Goal: Information Seeking & Learning: Find specific page/section

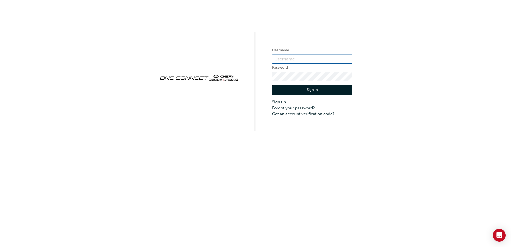
click at [288, 60] on input "text" at bounding box center [312, 59] width 80 height 9
type input "CHAU0733"
click at [295, 89] on button "Sign In" at bounding box center [312, 90] width 80 height 10
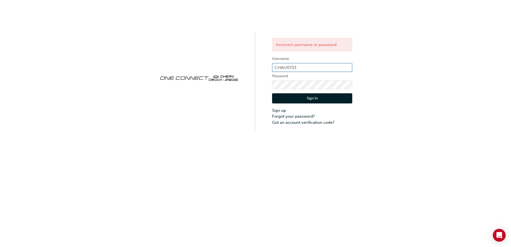
click at [315, 66] on input "CHAU0733" at bounding box center [312, 67] width 80 height 9
type input "[PERSON_NAME][EMAIL_ADDRESS][DOMAIN_NAME]"
click at [304, 98] on button "Sign In" at bounding box center [312, 98] width 80 height 10
click at [308, 98] on button "Sign In" at bounding box center [312, 98] width 80 height 10
click at [306, 65] on input "frederick.salonga@huntermotivegroup.com.au" at bounding box center [312, 67] width 80 height 9
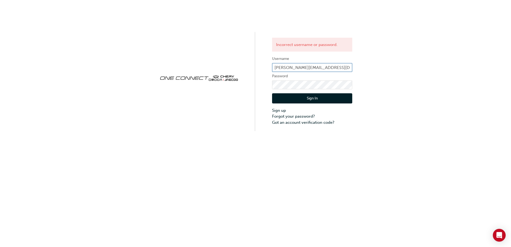
type input "CHAU0733"
click at [300, 118] on link "Forgot your password?" at bounding box center [312, 116] width 80 height 6
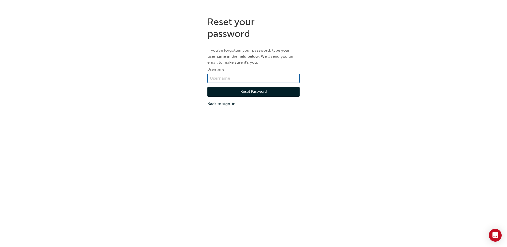
click at [241, 76] on input "text" at bounding box center [253, 78] width 92 height 9
type input "CHAU0733"
click at [243, 91] on button "Reset Password" at bounding box center [253, 92] width 92 height 10
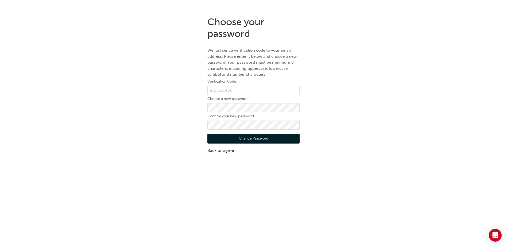
drag, startPoint x: 256, startPoint y: 84, endPoint x: 253, endPoint y: 84, distance: 3.2
click at [255, 84] on label "Verification Code" at bounding box center [253, 81] width 92 height 6
click at [250, 86] on input "text" at bounding box center [253, 90] width 92 height 9
type input "706802"
click at [79, 79] on div "Choose your password We just sent a verification code to your email address. Pl…" at bounding box center [253, 85] width 507 height 146
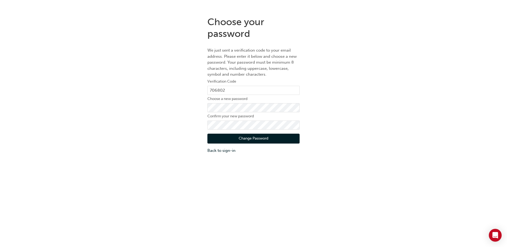
click at [424, 129] on div "Choose your password We just sent a verification code to your email address. Pl…" at bounding box center [253, 85] width 507 height 146
click at [240, 139] on button "Change Password" at bounding box center [253, 139] width 92 height 10
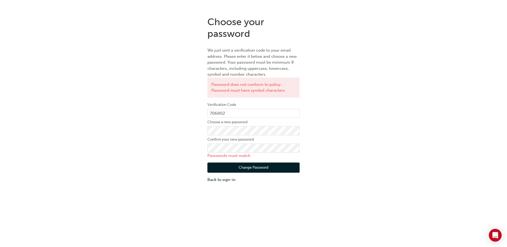
click at [483, 123] on div "Choose your password We just sent a verification code to your email address. Pl…" at bounding box center [253, 99] width 507 height 175
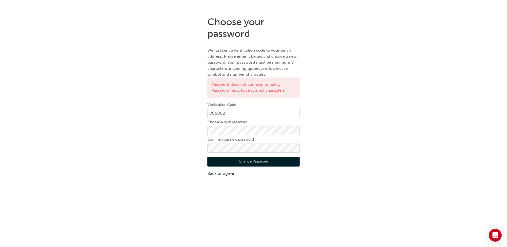
click at [381, 156] on div "Choose your password We just sent a verification code to your email address. Pl…" at bounding box center [253, 96] width 507 height 169
click at [270, 162] on button "Change Password" at bounding box center [253, 162] width 92 height 10
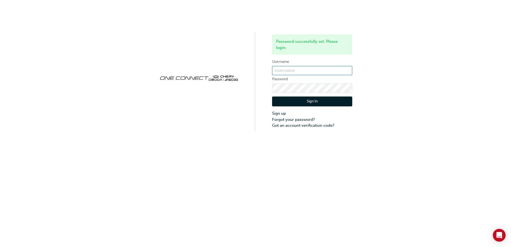
type input "CHAU0733"
click at [333, 102] on button "Sign In" at bounding box center [312, 101] width 80 height 10
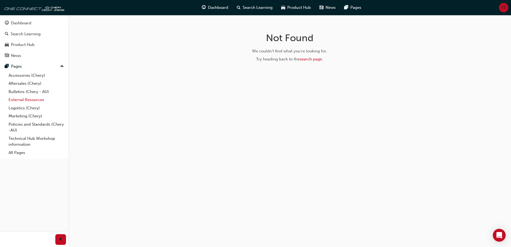
click at [16, 98] on link "External Resources" at bounding box center [36, 100] width 60 height 8
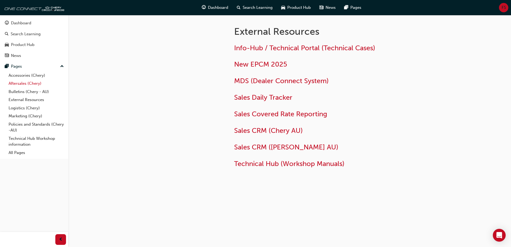
click at [18, 84] on link "Aftersales (Chery)" at bounding box center [36, 83] width 60 height 8
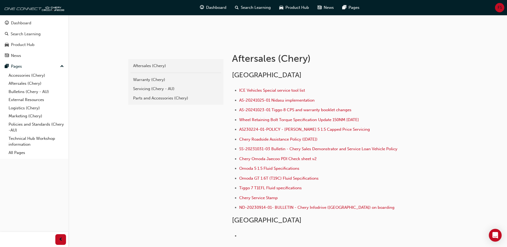
scroll to position [80, 0]
click at [145, 83] on link "Warranty (Chery)" at bounding box center [175, 79] width 91 height 9
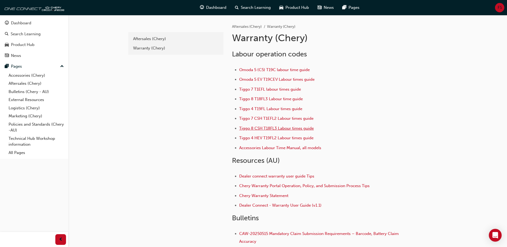
click at [290, 129] on span "Tiggo 8 CSH T18FL3 Labour times guide" at bounding box center [276, 128] width 75 height 5
click at [282, 99] on span "Tiggo 8 T18FL3 Labour time guide" at bounding box center [271, 98] width 64 height 5
